Goal: Information Seeking & Learning: Find specific fact

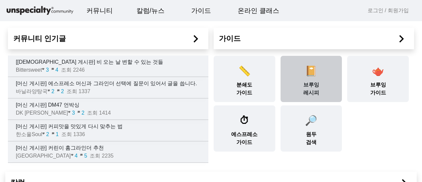
click at [305, 76] on span "📔" at bounding box center [311, 70] width 12 height 11
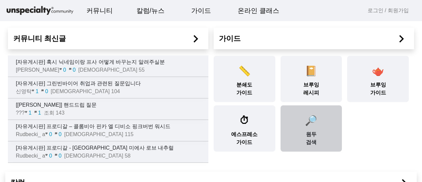
click at [313, 126] on span "🔎" at bounding box center [311, 120] width 12 height 11
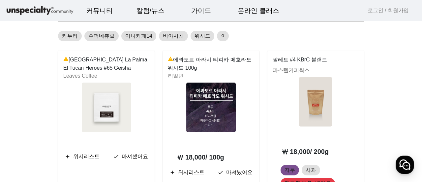
scroll to position [99, 0]
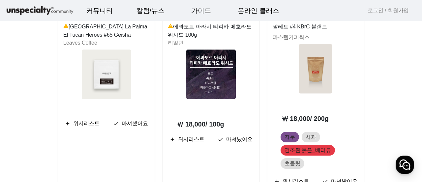
click at [214, 77] on img at bounding box center [210, 73] width 49 height 49
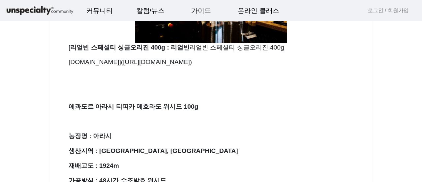
scroll to position [330, 0]
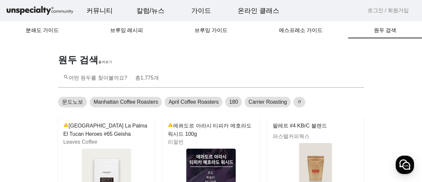
click at [81, 63] on h1 "원두 검색 둘러보기" at bounding box center [211, 60] width 314 height 12
click at [385, 31] on span "원두 검색" at bounding box center [385, 30] width 22 height 5
click at [104, 74] on div "search 어떤 원두를 찾아볼까요? 총 1,775 개" at bounding box center [210, 78] width 295 height 19
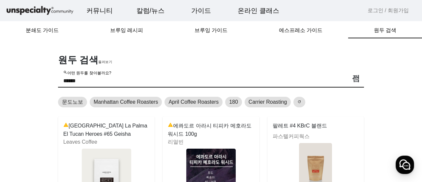
type input "******"
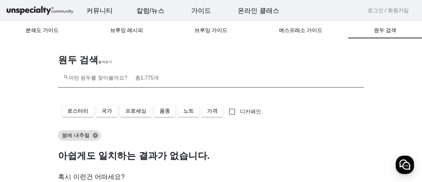
click at [185, 77] on input "search 어떤 원두를 찾아볼까요? 총 1,775 개" at bounding box center [210, 81] width 295 height 8
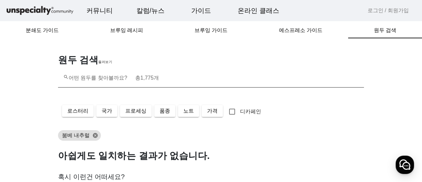
click at [111, 78] on mat-label "search 어떤 원두를 찾아볼까요? 총 1,775 개" at bounding box center [111, 78] width 96 height 6
click at [111, 78] on input "search 어떤 원두를 찾아볼까요? 총 1,775 개" at bounding box center [210, 81] width 295 height 8
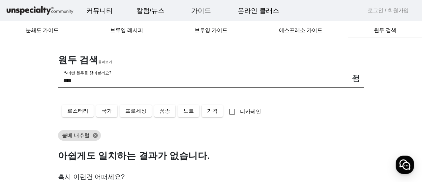
type input "****"
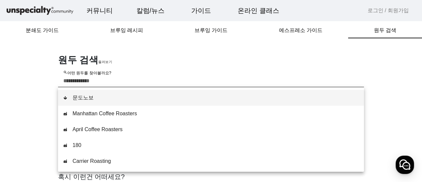
click at [304, 74] on div "search 어떤 원두를 찾아볼까요?" at bounding box center [210, 78] width 295 height 19
click at [125, 79] on input "search 어떤 원두를 찾아볼까요?" at bounding box center [210, 81] width 295 height 8
